Goal: Task Accomplishment & Management: Use online tool/utility

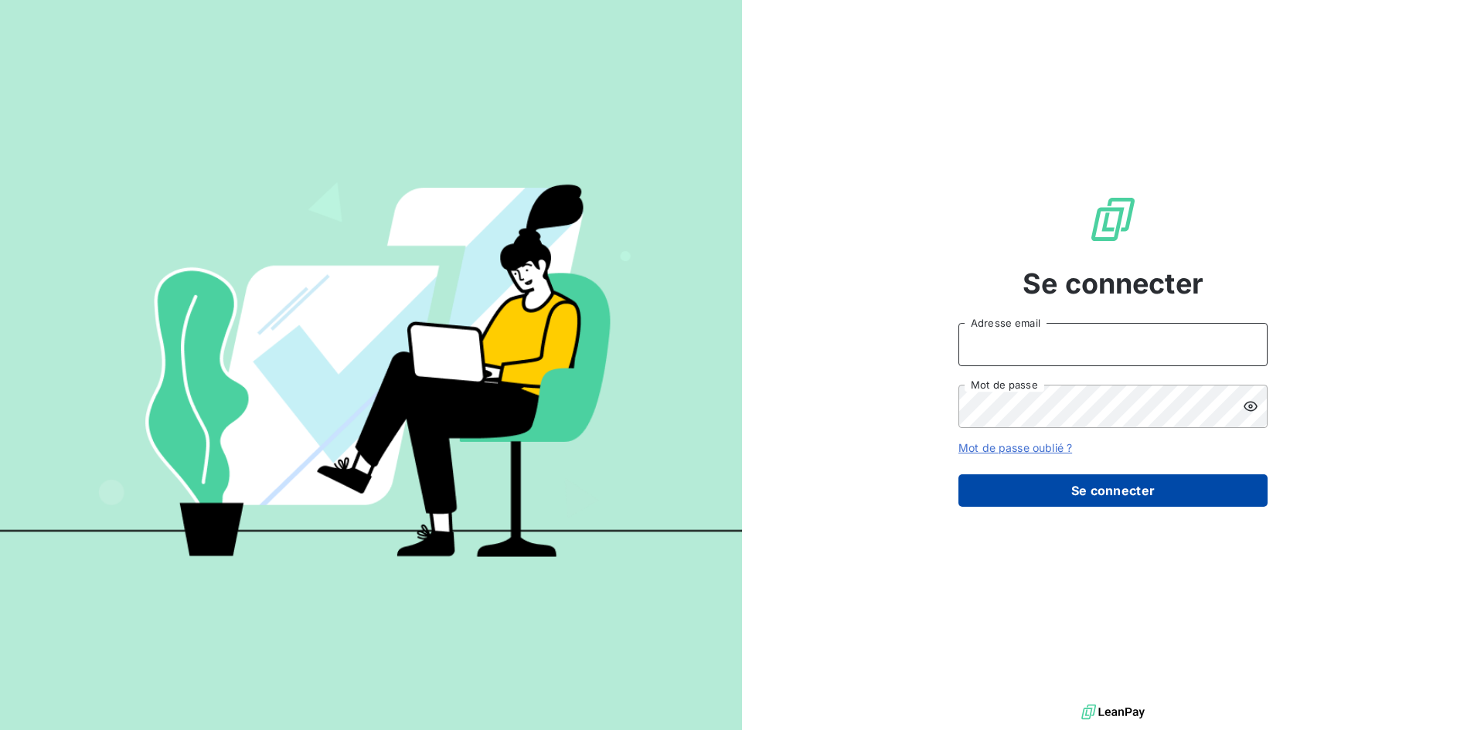
type input "[PERSON_NAME][EMAIL_ADDRESS][DOMAIN_NAME]"
click at [1150, 484] on button "Se connecter" at bounding box center [1112, 491] width 309 height 32
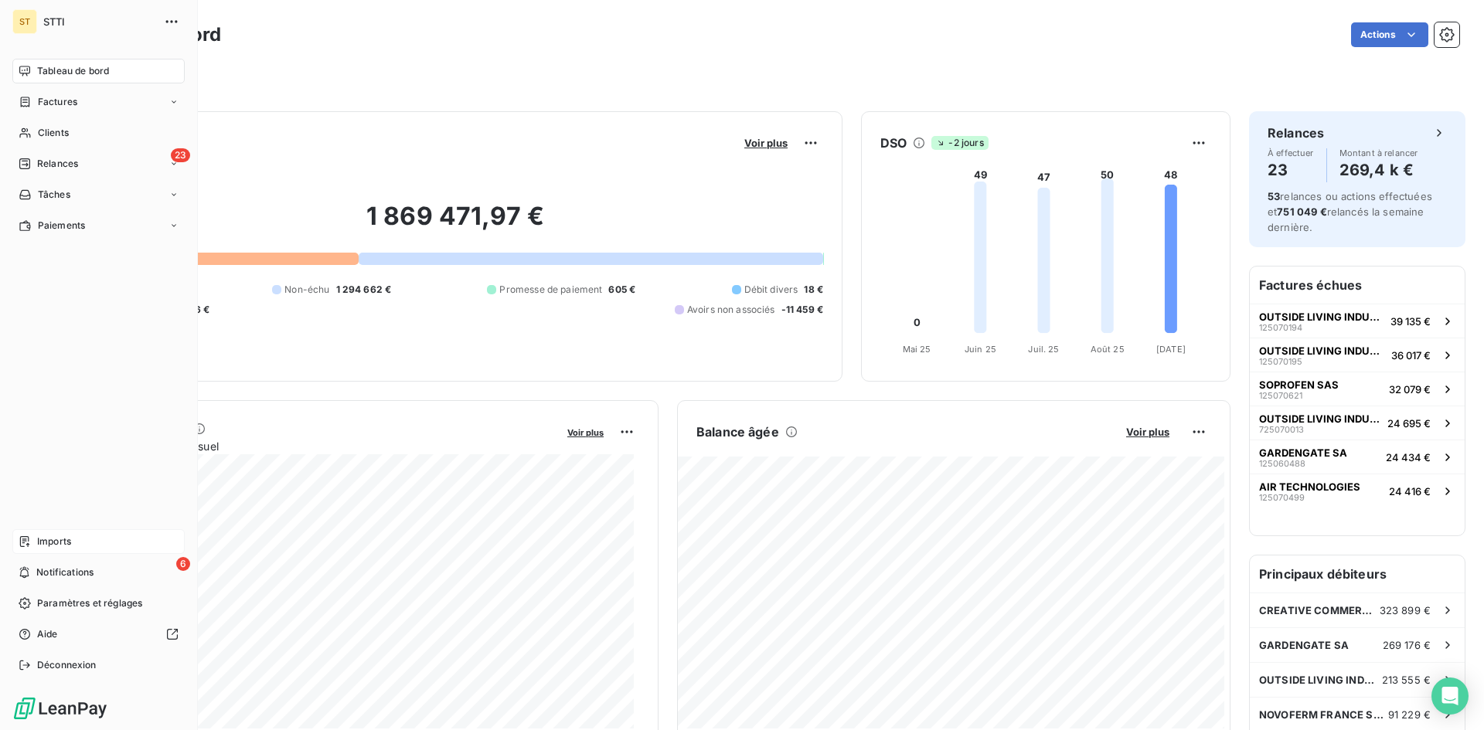
click at [52, 541] on span "Imports" at bounding box center [54, 542] width 34 height 14
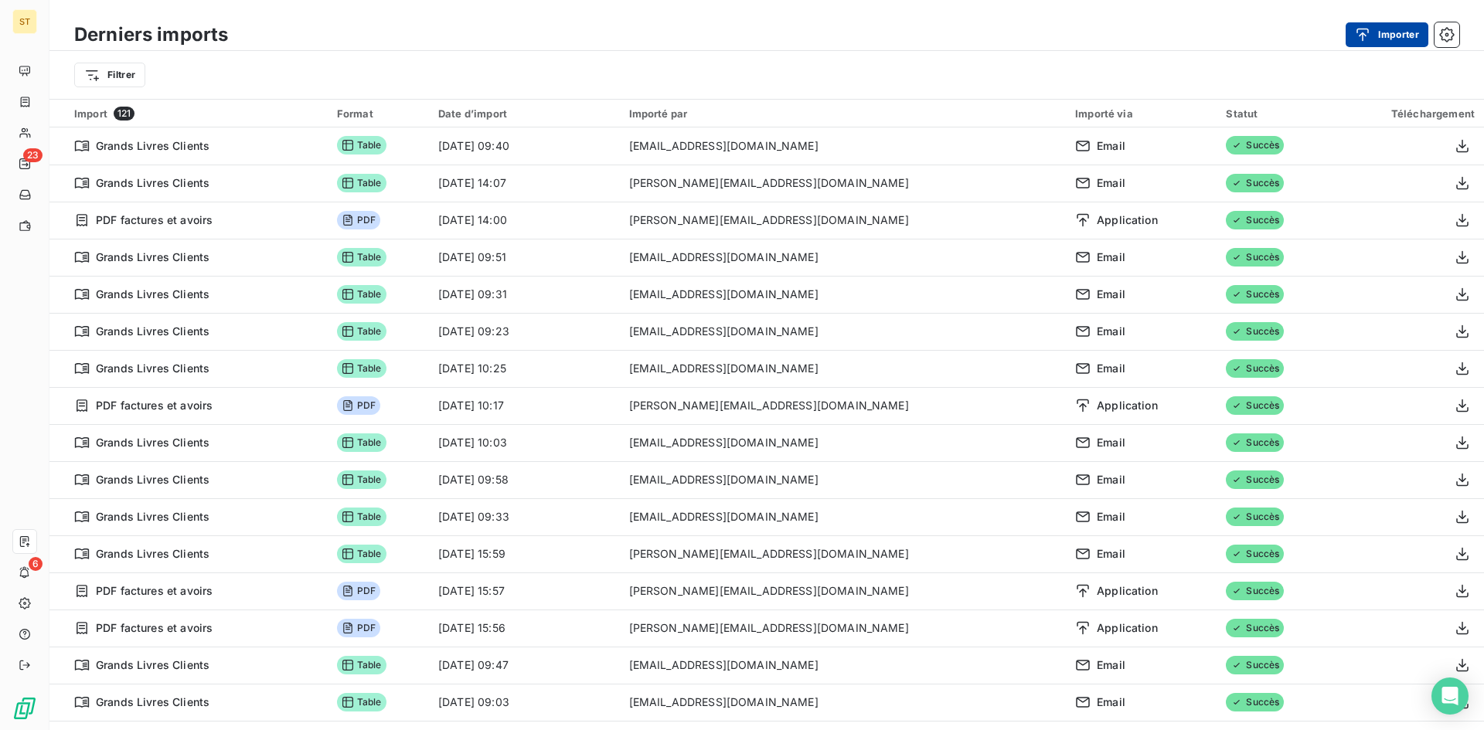
click at [1396, 37] on button "Importer" at bounding box center [1387, 34] width 83 height 25
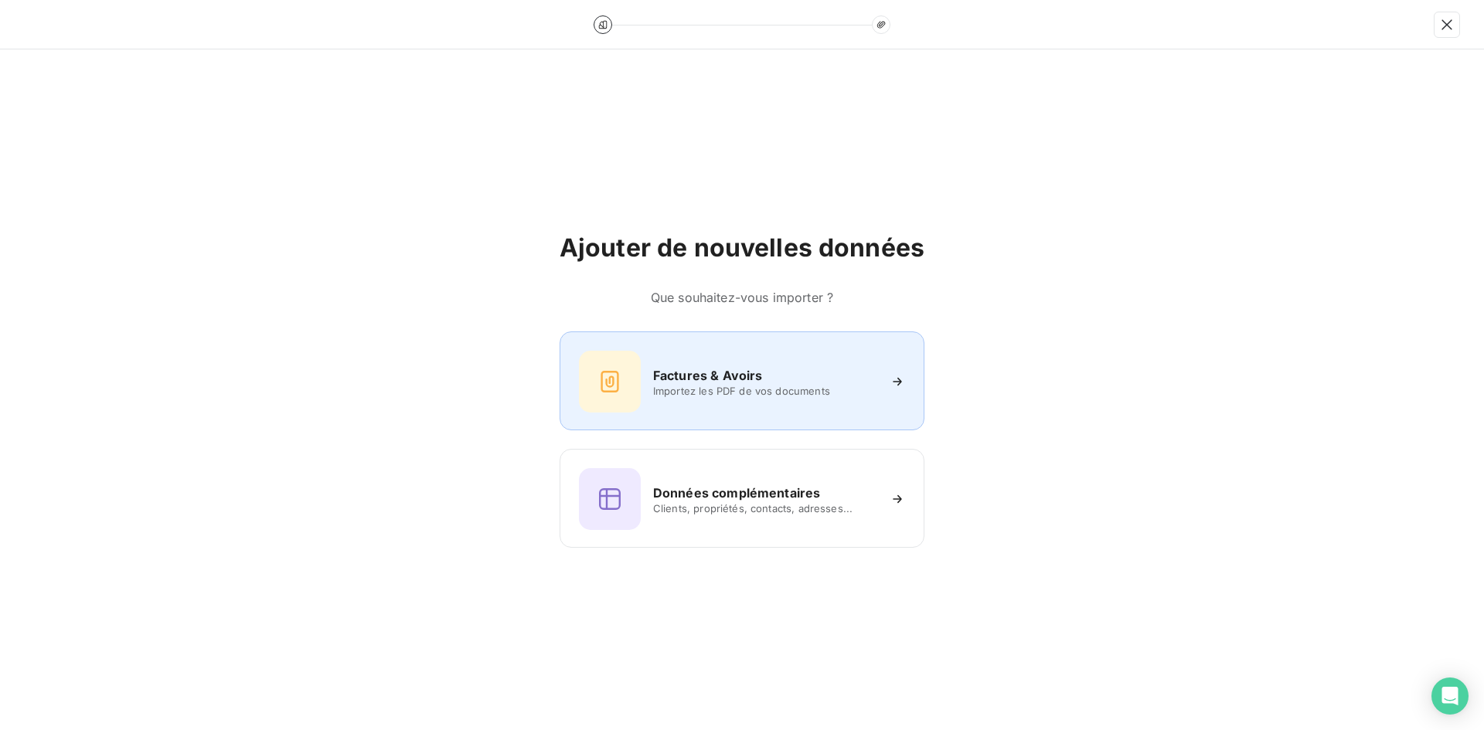
click at [760, 369] on h6 "Factures & Avoirs" at bounding box center [708, 375] width 110 height 19
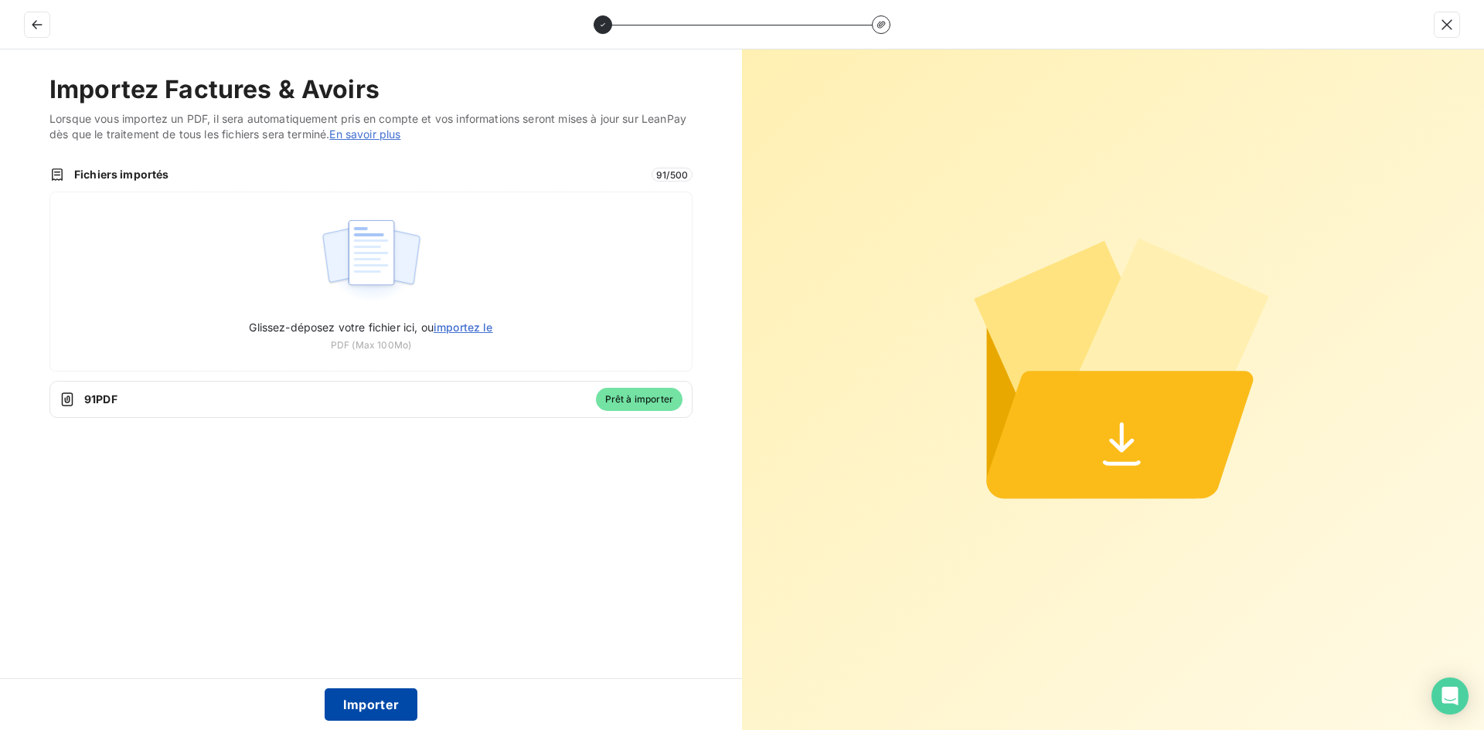
click at [359, 701] on button "Importer" at bounding box center [372, 705] width 94 height 32
